Goal: Task Accomplishment & Management: Manage account settings

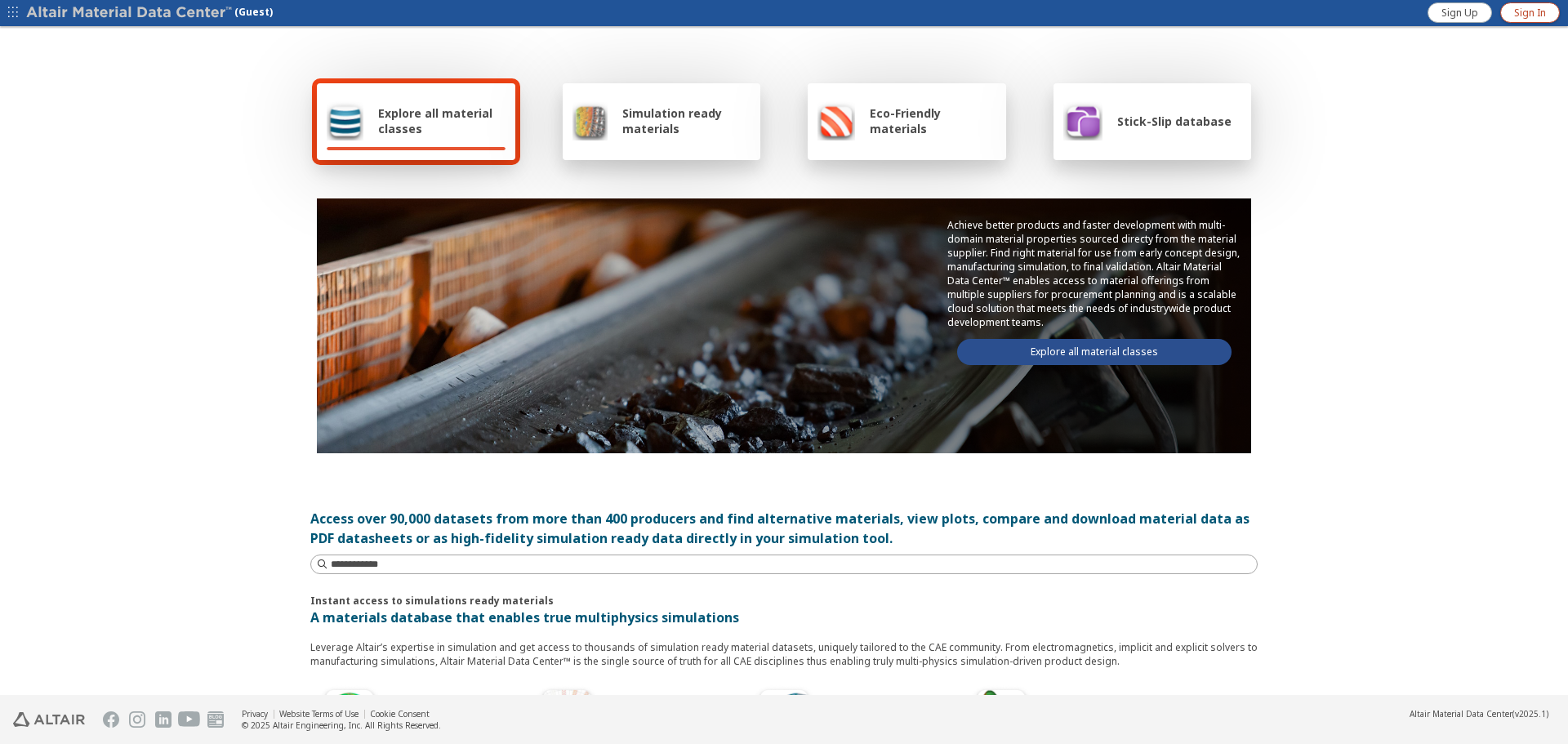
click at [1254, 11] on span "Sign In" at bounding box center [1530, 13] width 32 height 13
click at [1561, 12] on icon "button" at bounding box center [1557, 13] width 21 height 13
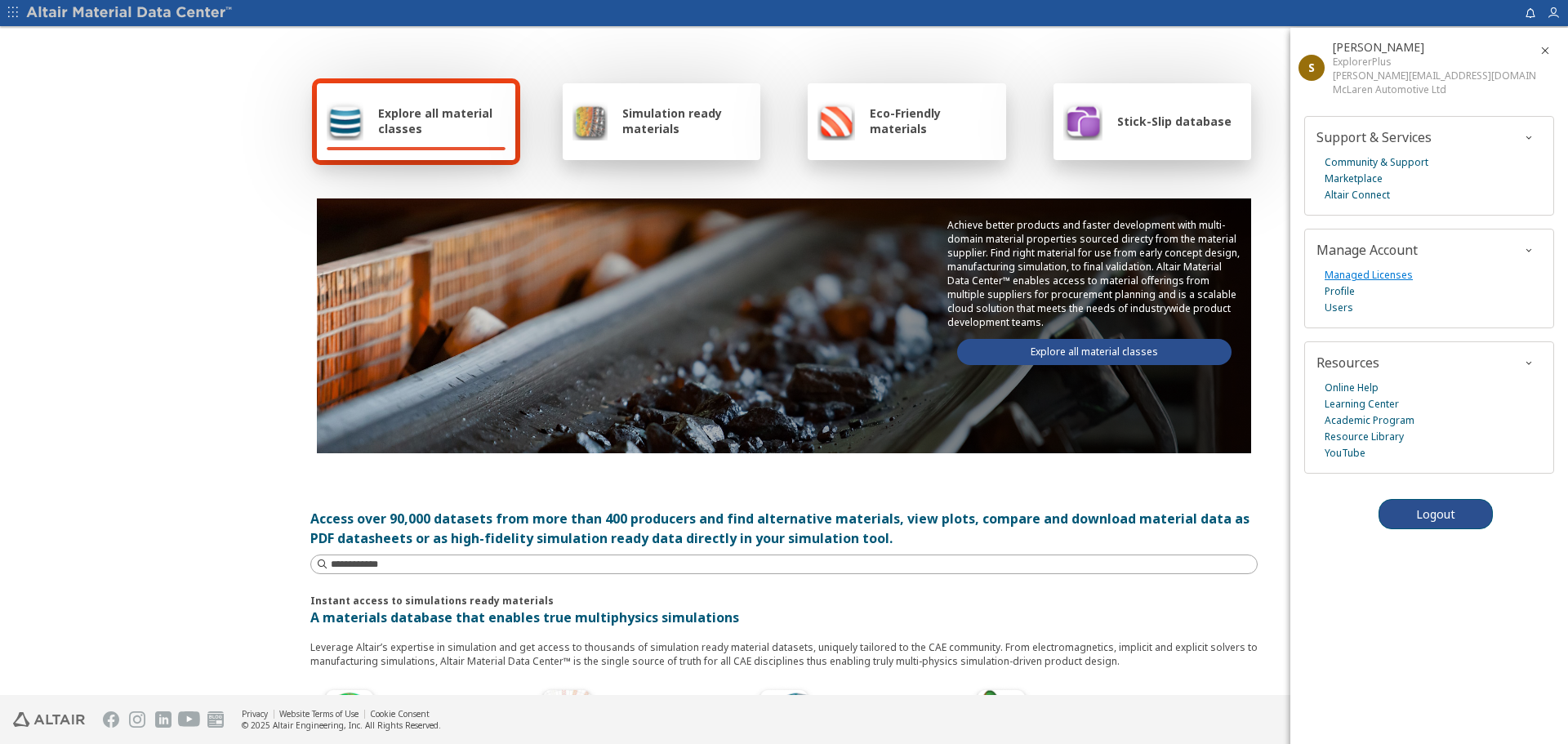
click at [1364, 275] on link "Managed Licenses" at bounding box center [1368, 275] width 88 height 16
